Goal: Task Accomplishment & Management: Manage account settings

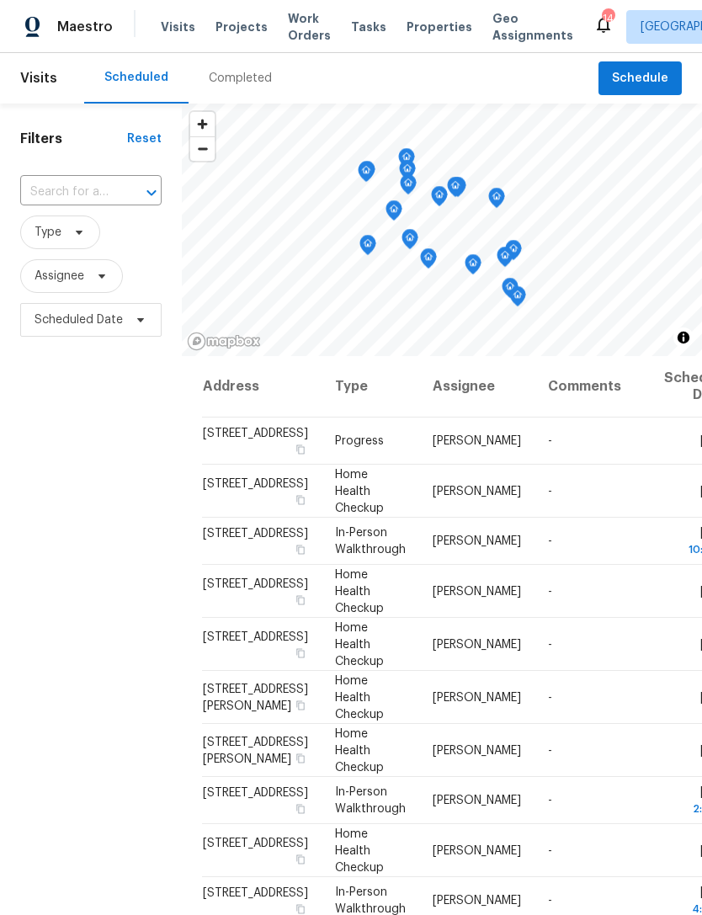
click at [98, 194] on input "text" at bounding box center [67, 192] width 94 height 26
click at [79, 244] on li "3135 S Mojave Rd Apt 152, Las Vegas, NV 89121" at bounding box center [89, 231] width 141 height 28
type input "3135 S Mojave Rd Apt 152, Las Vegas, NV 89121"
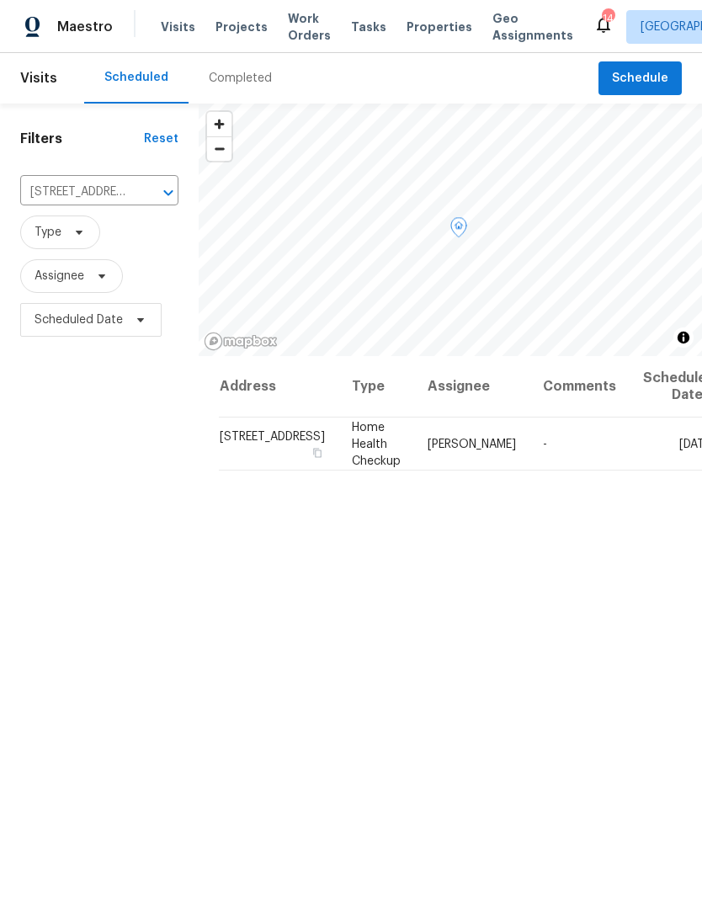
click at [0, 0] on icon at bounding box center [0, 0] width 0 height 0
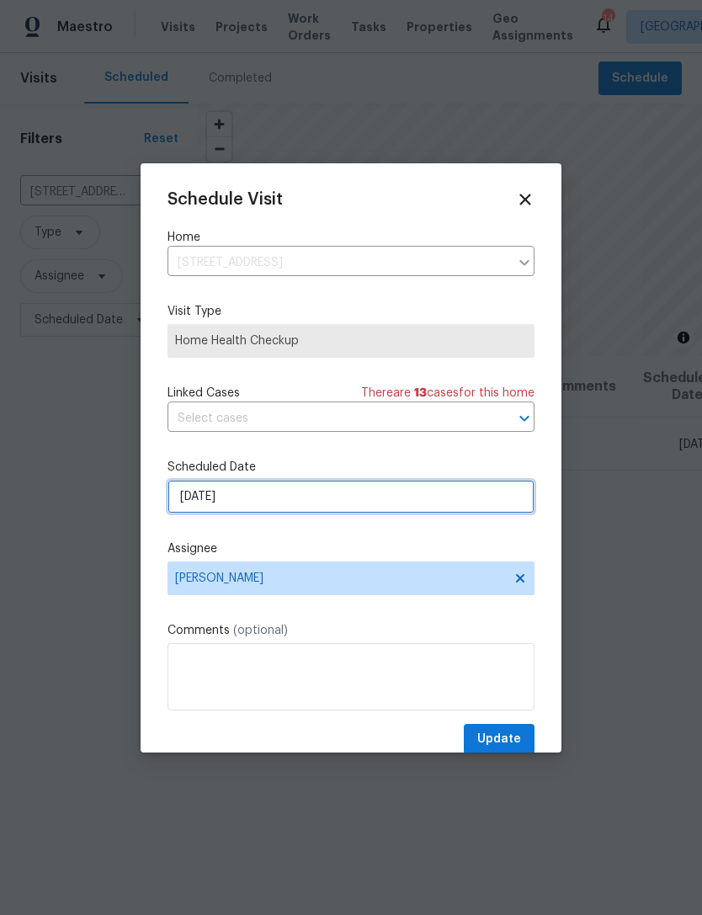
click at [348, 499] on input "10/1/2025" at bounding box center [350, 497] width 367 height 34
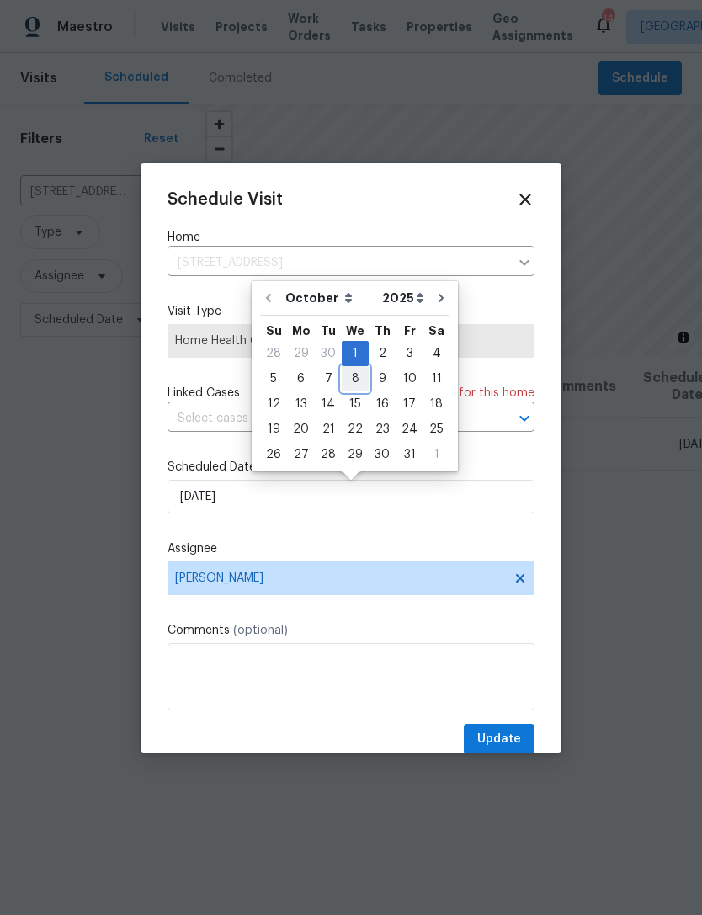
click at [348, 375] on div "8" at bounding box center [355, 379] width 27 height 24
type input "10/8/2025"
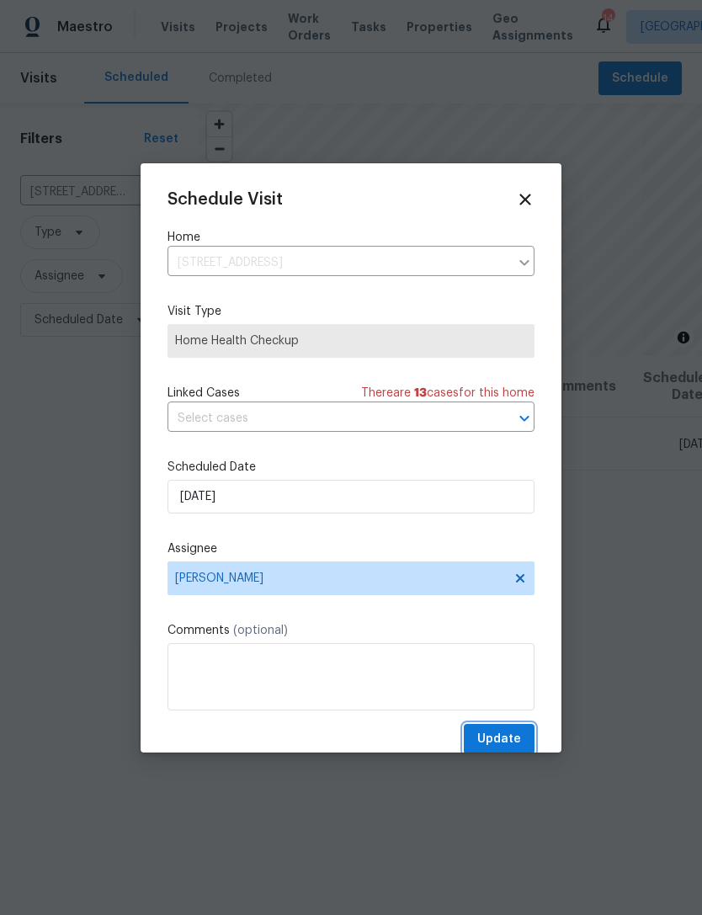
click at [507, 733] on span "Update" at bounding box center [499, 739] width 44 height 21
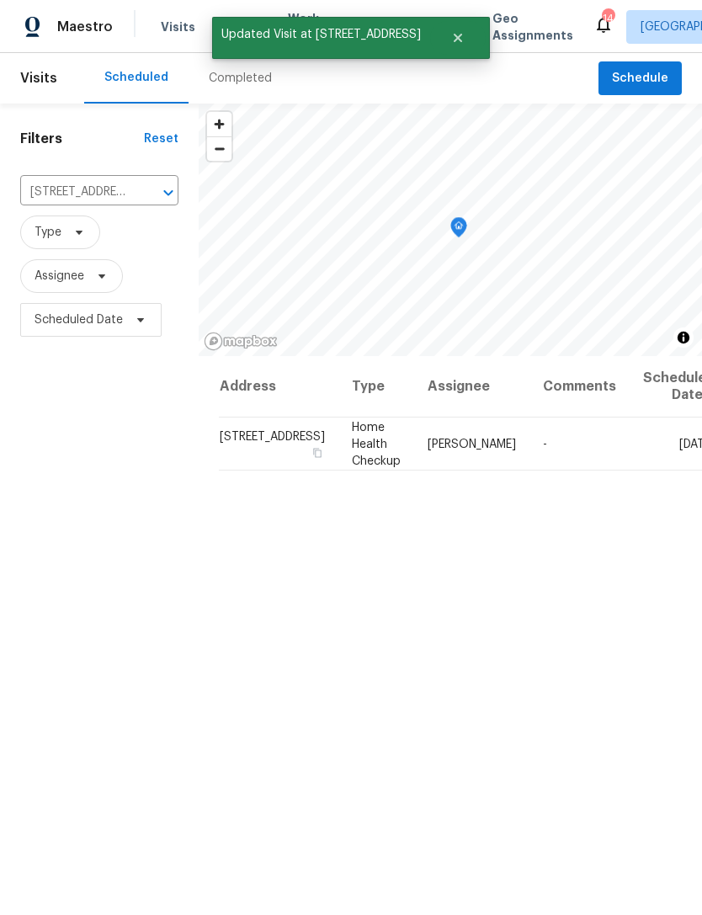
click at [141, 194] on icon "Clear" at bounding box center [146, 193] width 10 height 10
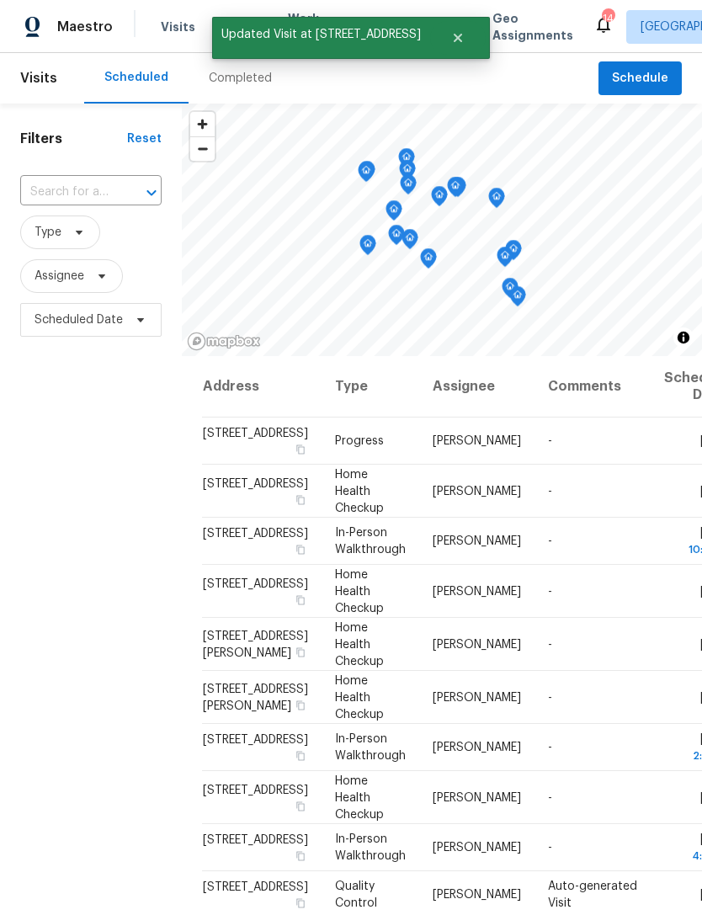
click at [71, 194] on input "text" at bounding box center [67, 192] width 94 height 26
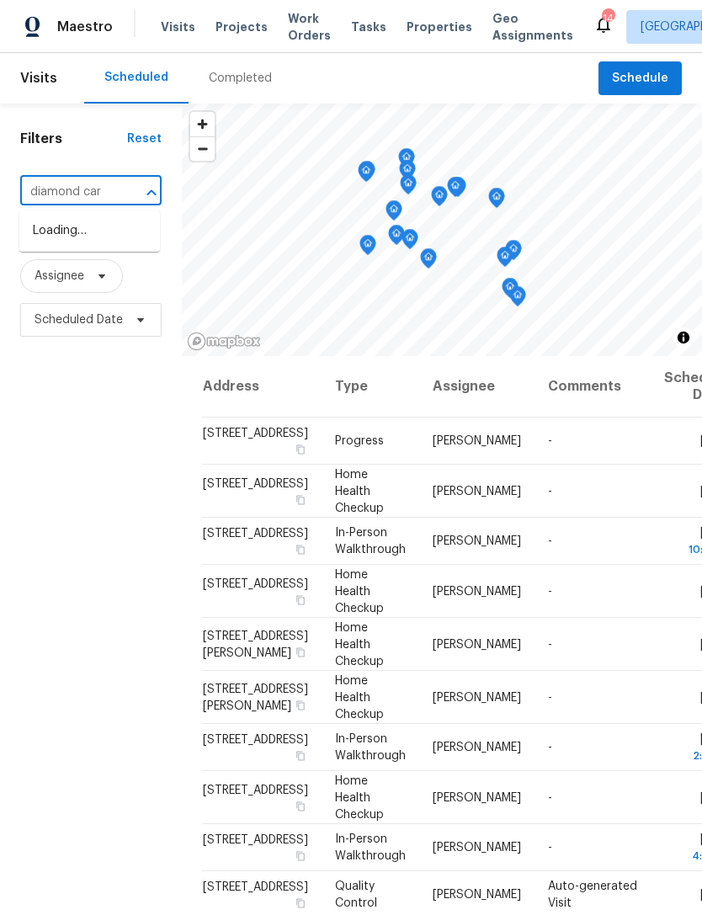
type input "diamond care"
click at [49, 229] on li "6659 Diamond Care Dr, Las Vegas, NV 89122" at bounding box center [89, 231] width 141 height 28
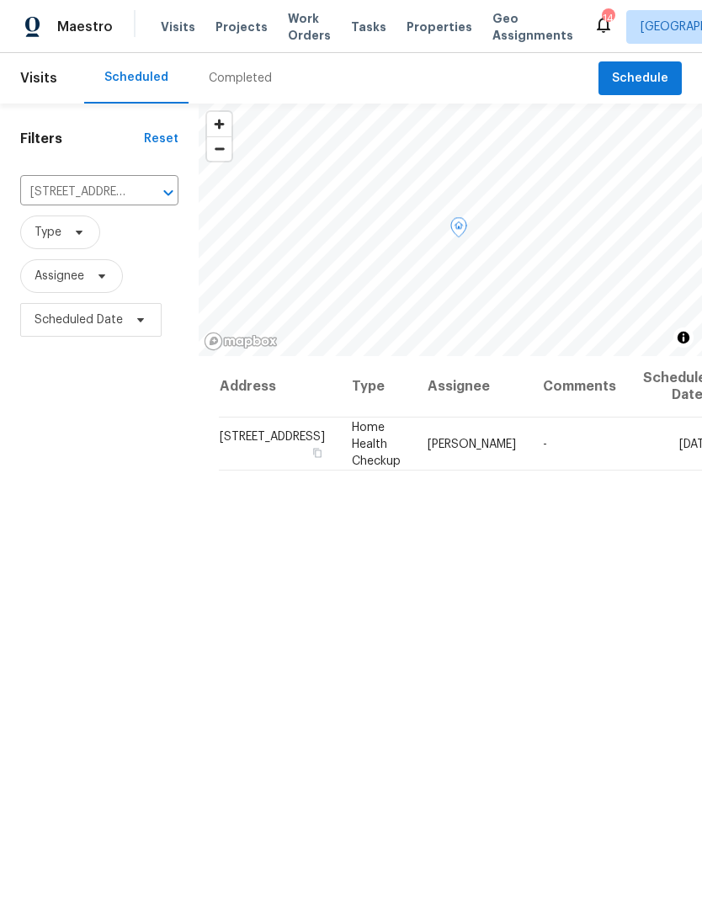
click at [0, 0] on icon at bounding box center [0, 0] width 0 height 0
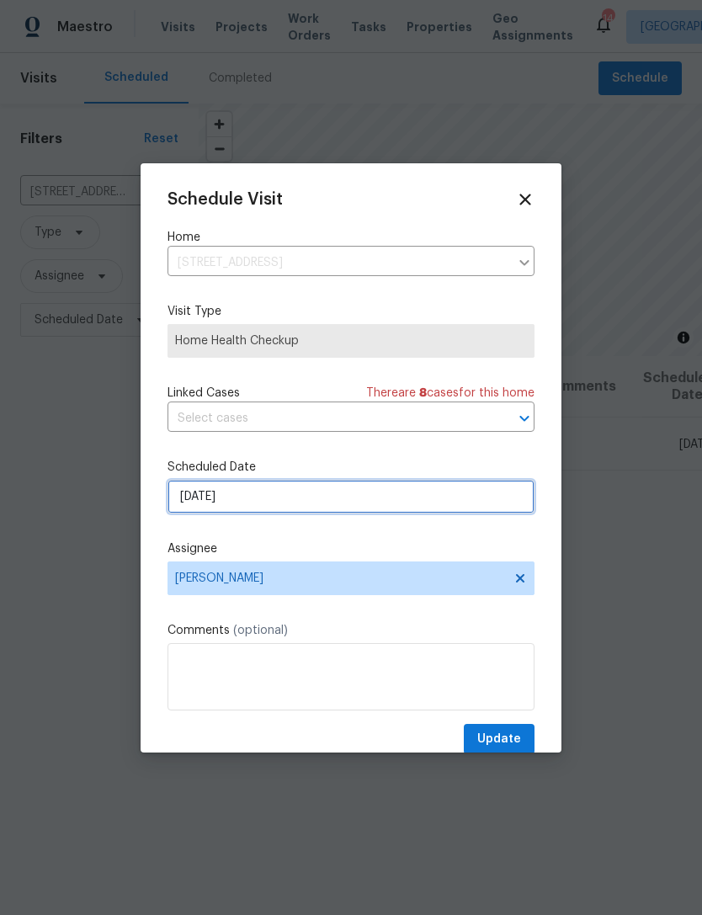
click at [362, 498] on input "10/1/2025" at bounding box center [350, 497] width 367 height 34
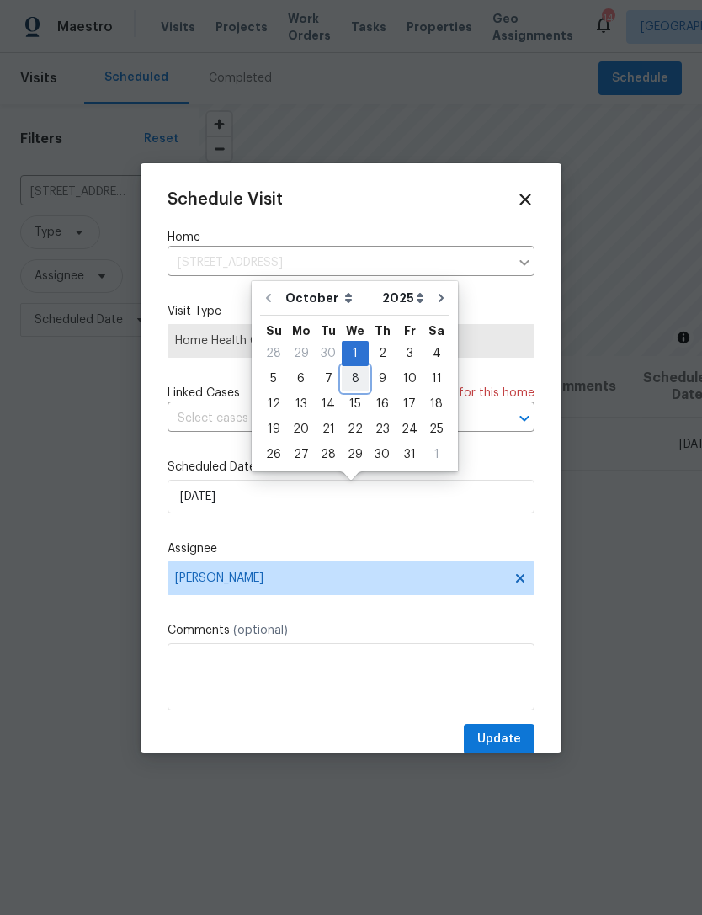
click at [356, 377] on div "8" at bounding box center [355, 379] width 27 height 24
type input "10/8/2025"
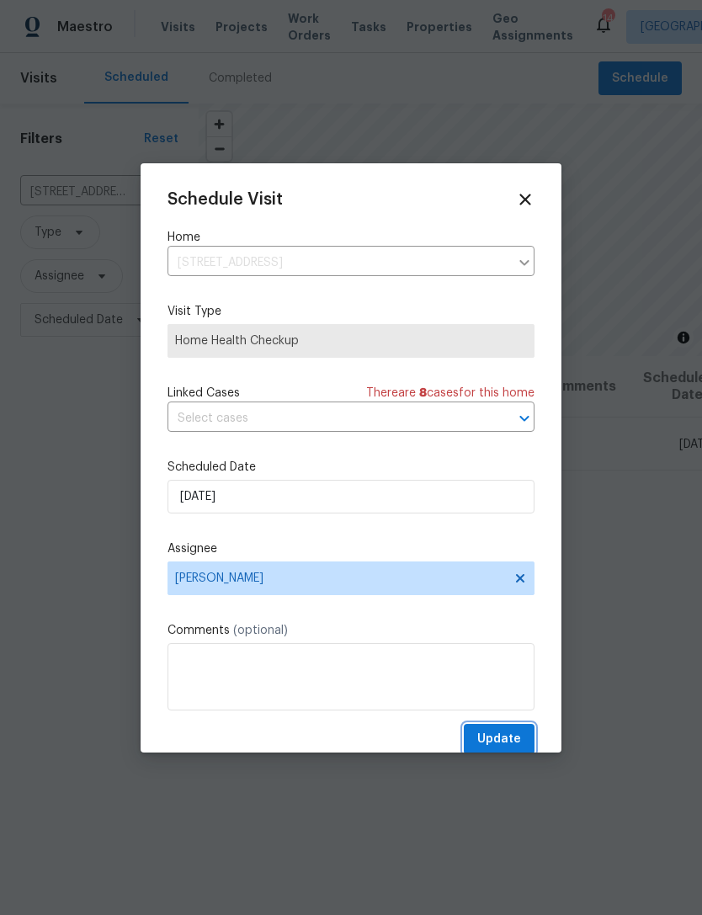
click at [518, 735] on span "Update" at bounding box center [499, 739] width 44 height 21
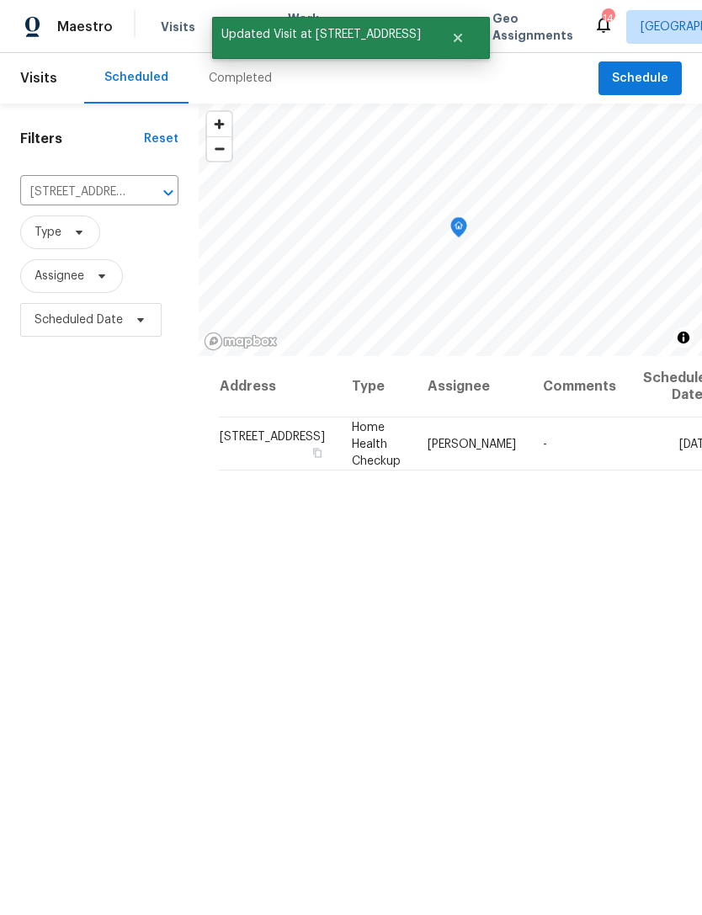
click at [141, 194] on icon "Clear" at bounding box center [146, 193] width 10 height 10
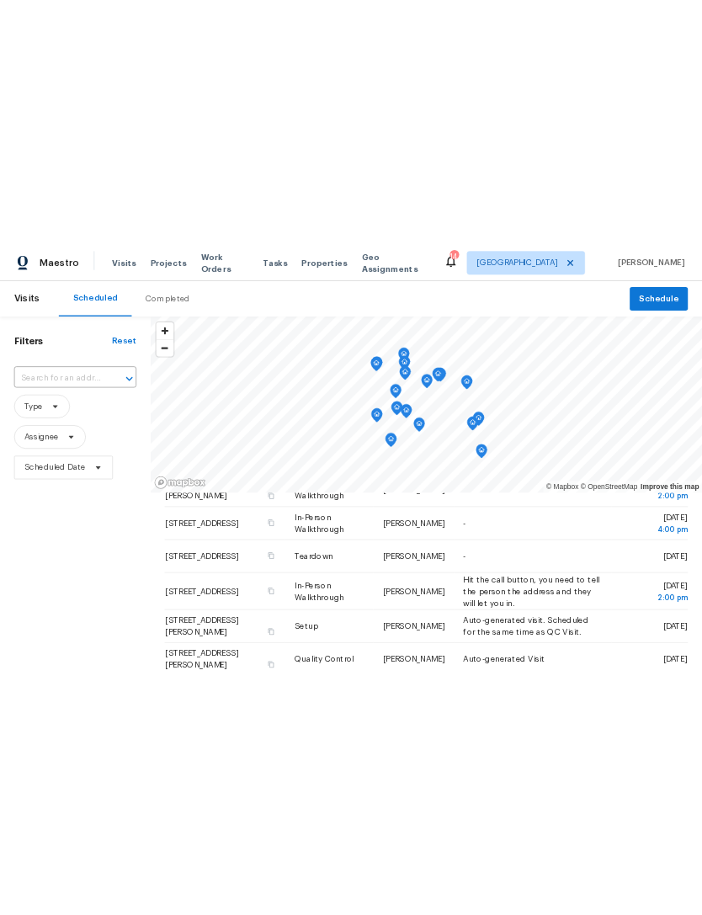
scroll to position [606, 0]
